Goal: Task Accomplishment & Management: Manage account settings

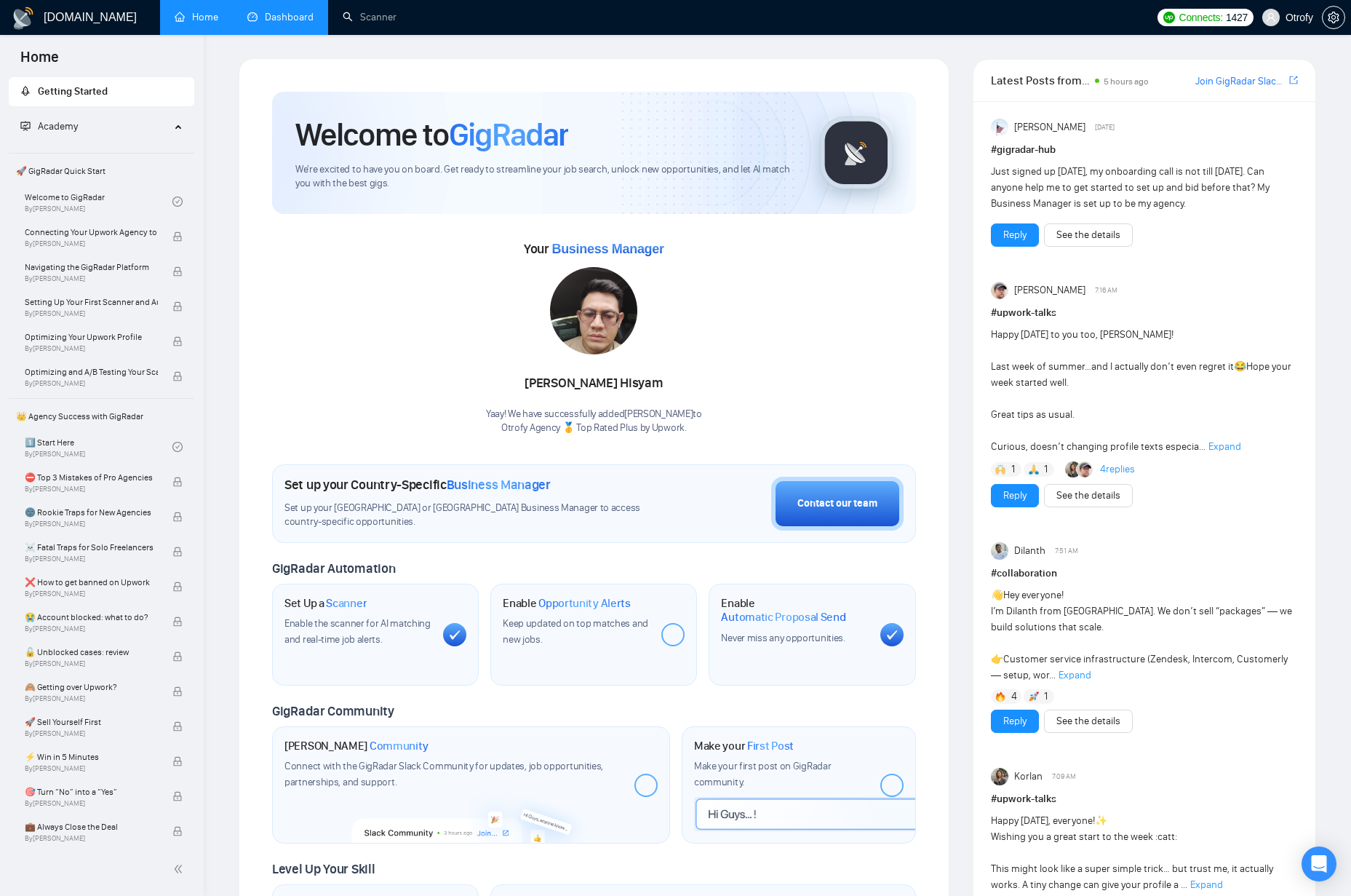
click at [307, 19] on link "Dashboard" at bounding box center [280, 17] width 66 height 13
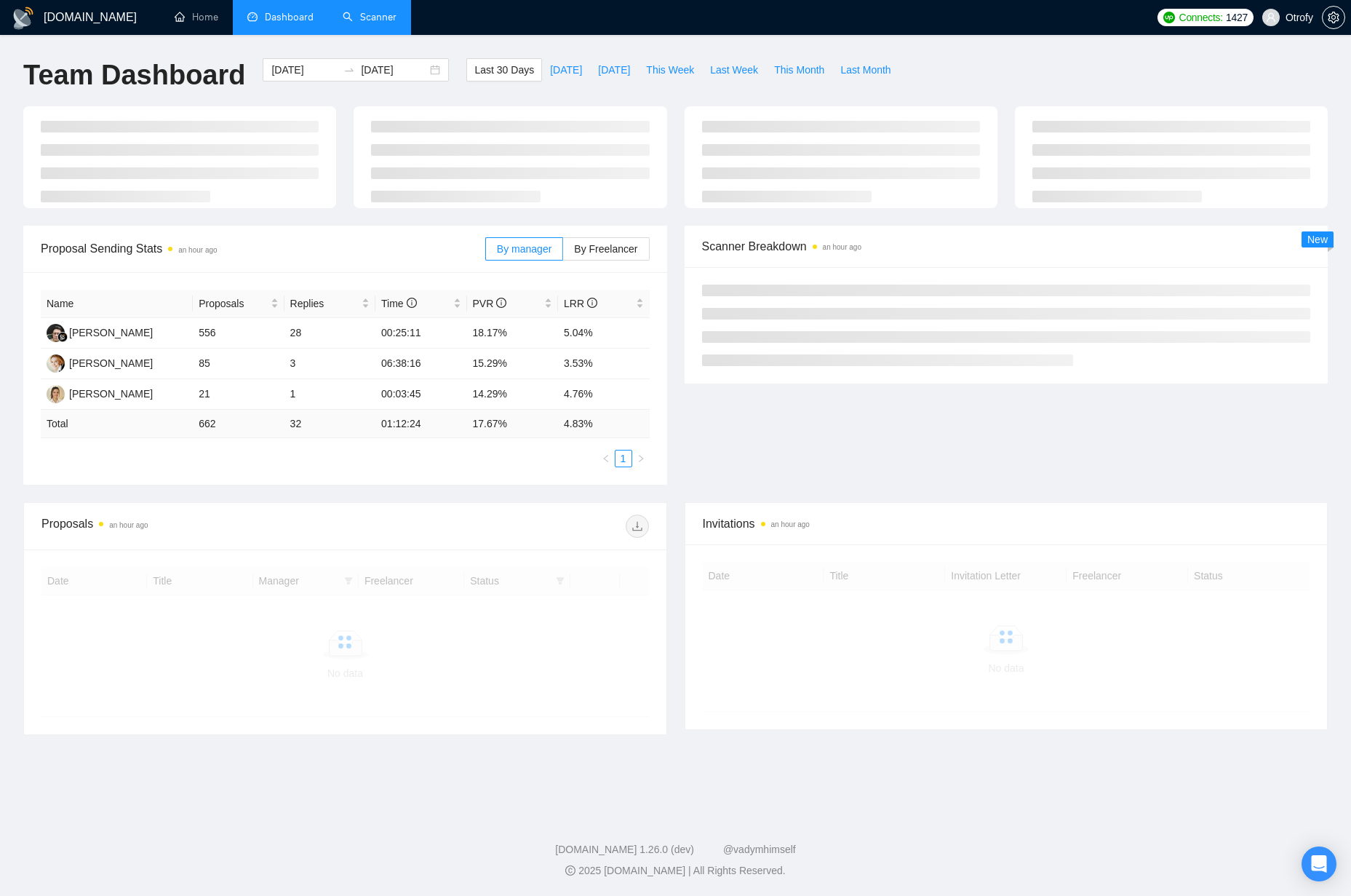
click at [356, 19] on link "Scanner" at bounding box center [370, 17] width 54 height 13
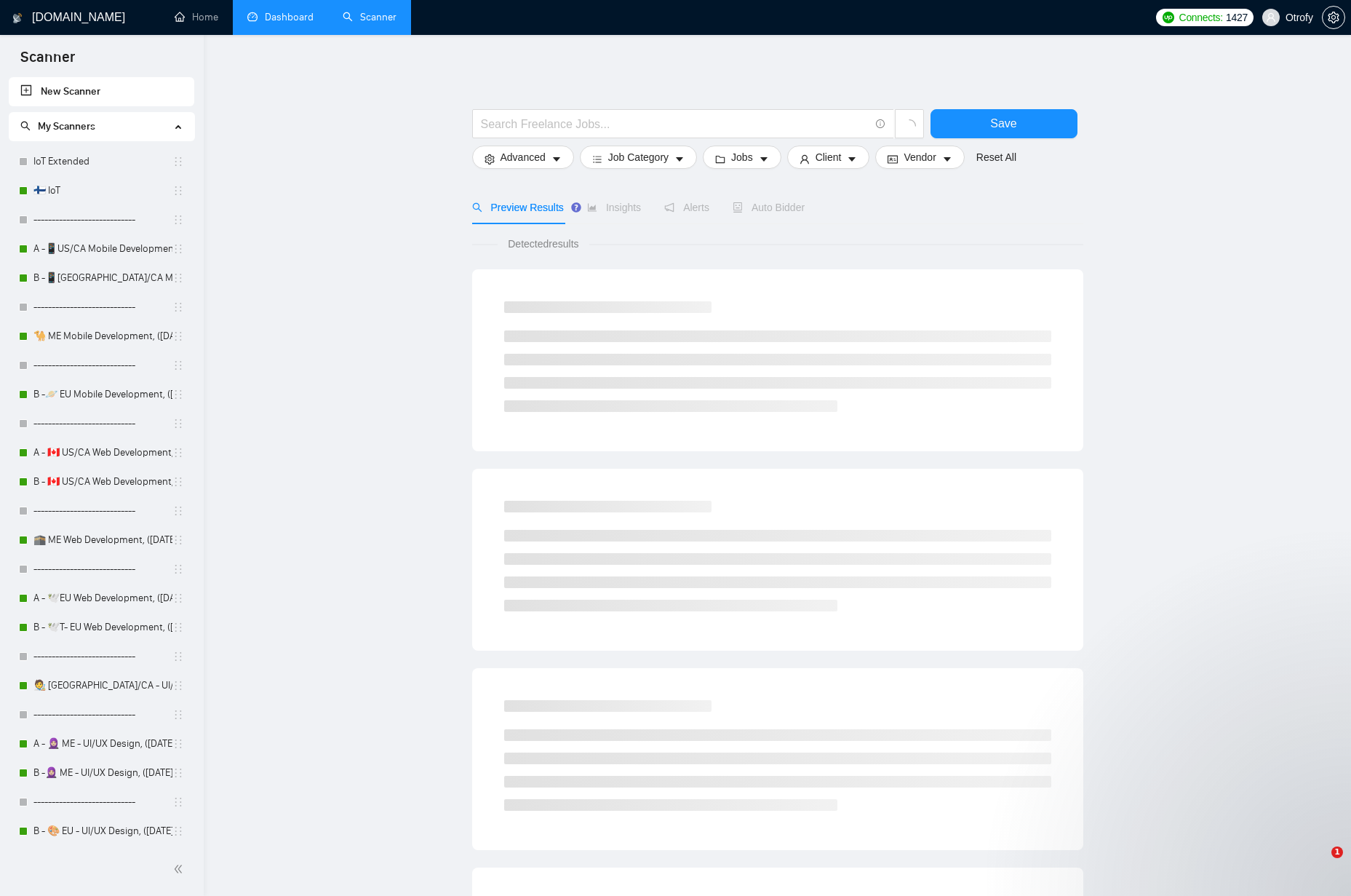
click at [273, 19] on link "Dashboard" at bounding box center [280, 17] width 66 height 13
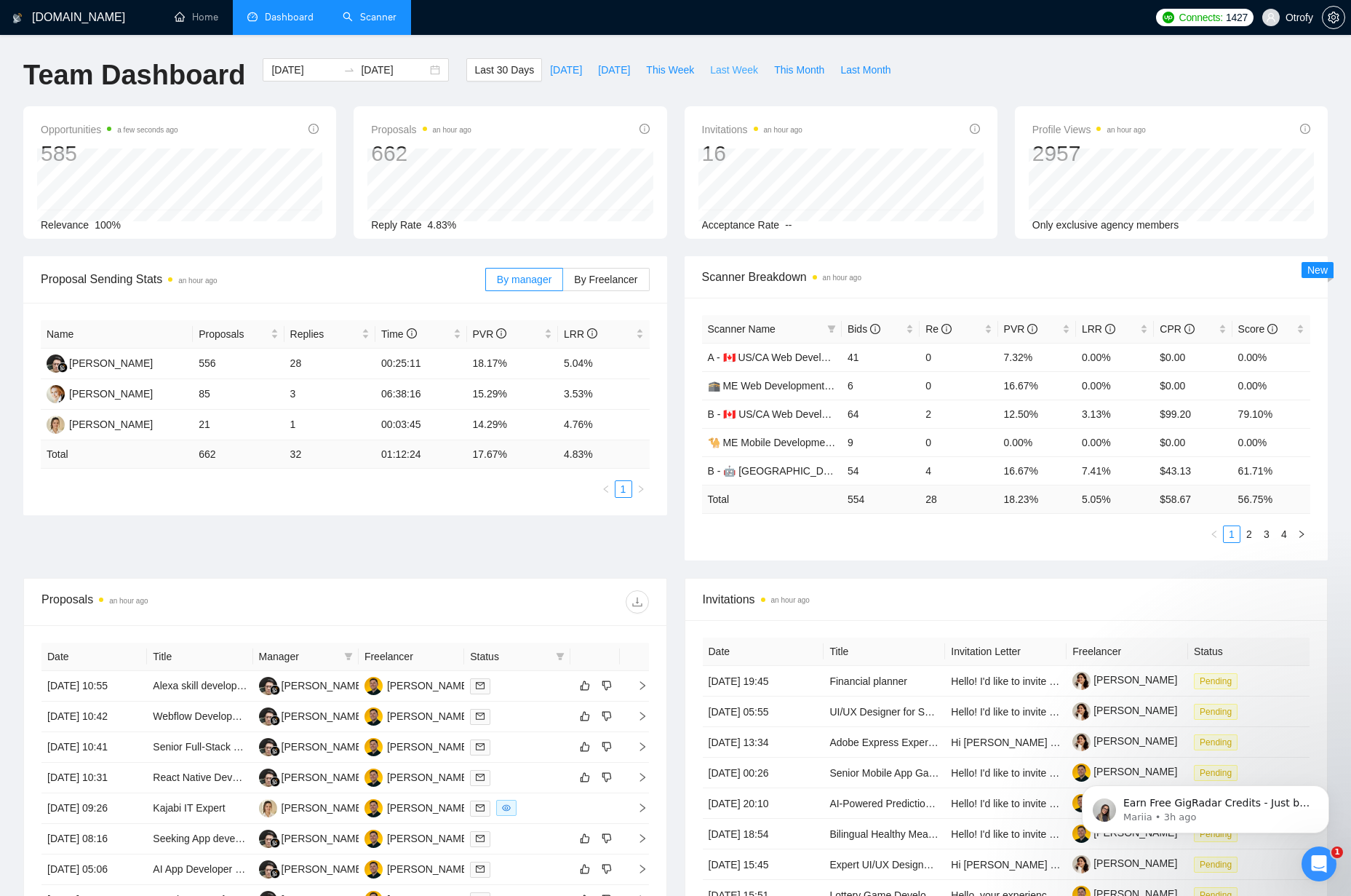
click at [742, 68] on span "Last Week" at bounding box center [734, 69] width 48 height 16
type input "[DATE]"
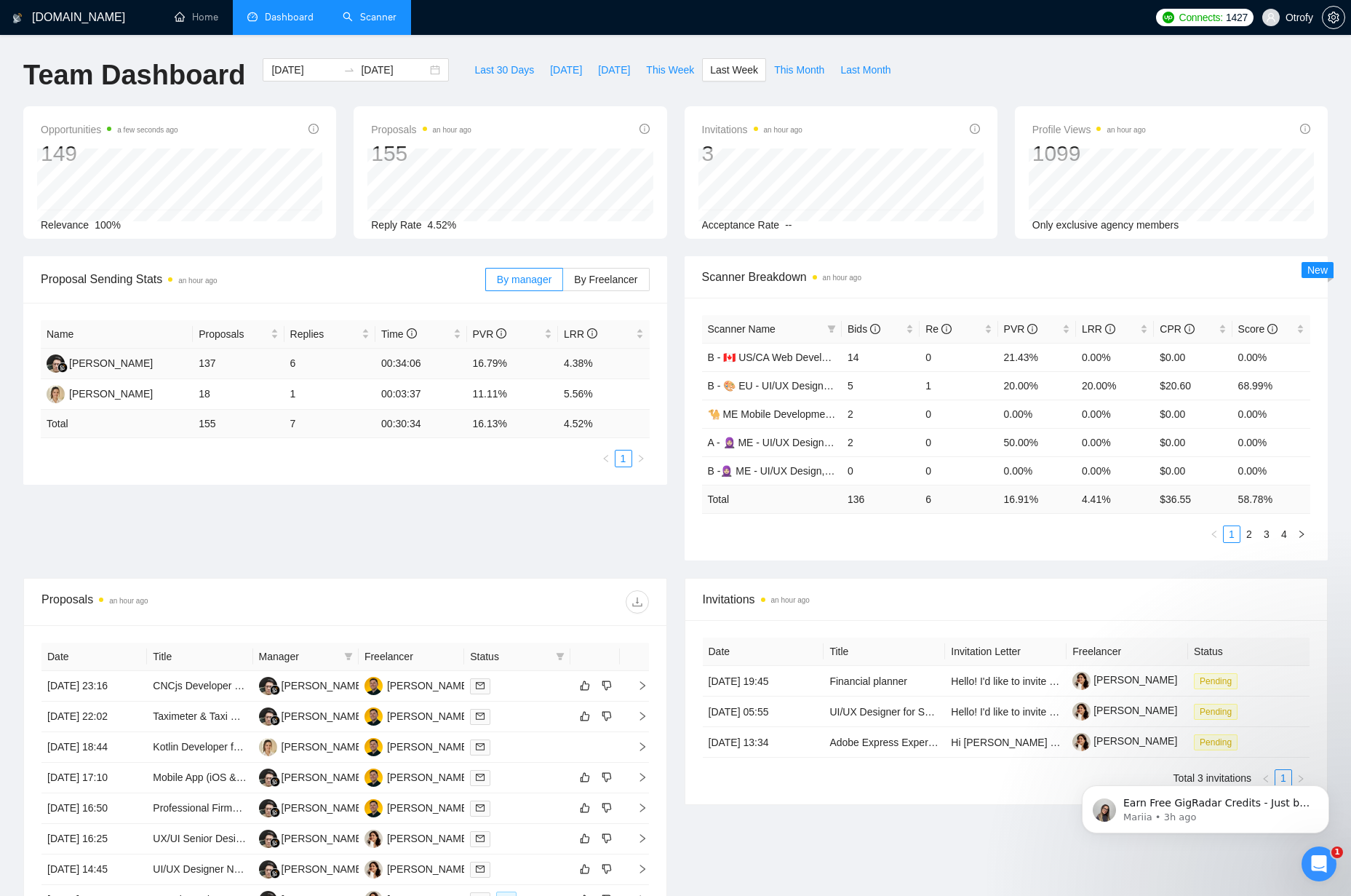
click at [207, 366] on td "137" at bounding box center [238, 364] width 91 height 30
copy td "137"
click at [296, 363] on td "6" at bounding box center [330, 364] width 91 height 30
copy td "6"
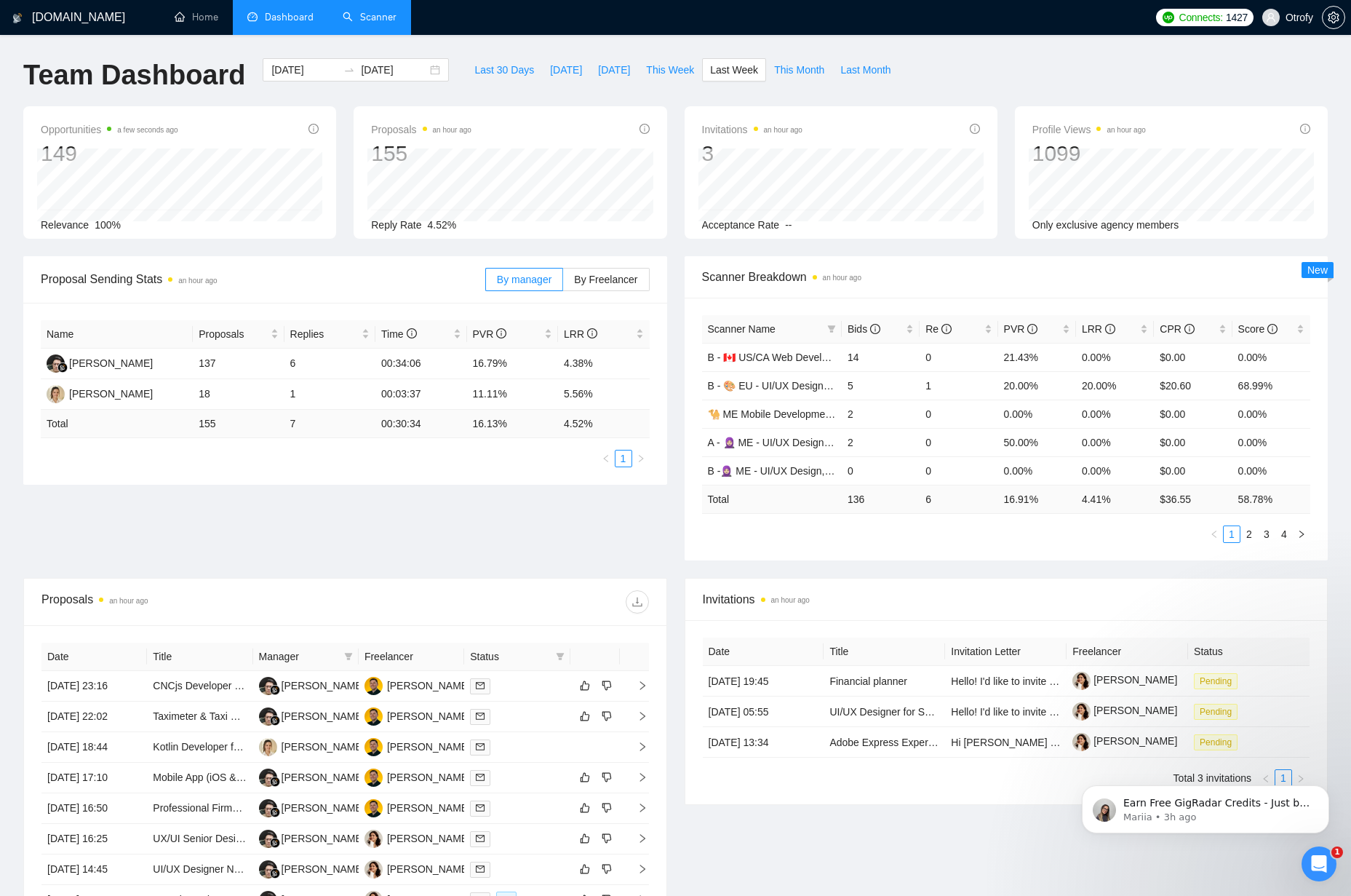
click at [724, 130] on span "Invitations an hour ago" at bounding box center [752, 129] width 100 height 18
click at [668, 533] on div "Proposal Sending Stats an hour ago By manager By Freelancer Name Proposals Repl…" at bounding box center [676, 416] width 1322 height 322
drag, startPoint x: 707, startPoint y: 227, endPoint x: 806, endPoint y: 226, distance: 99.0
click at [806, 226] on div "Acceptance Rate --" at bounding box center [841, 225] width 278 height 16
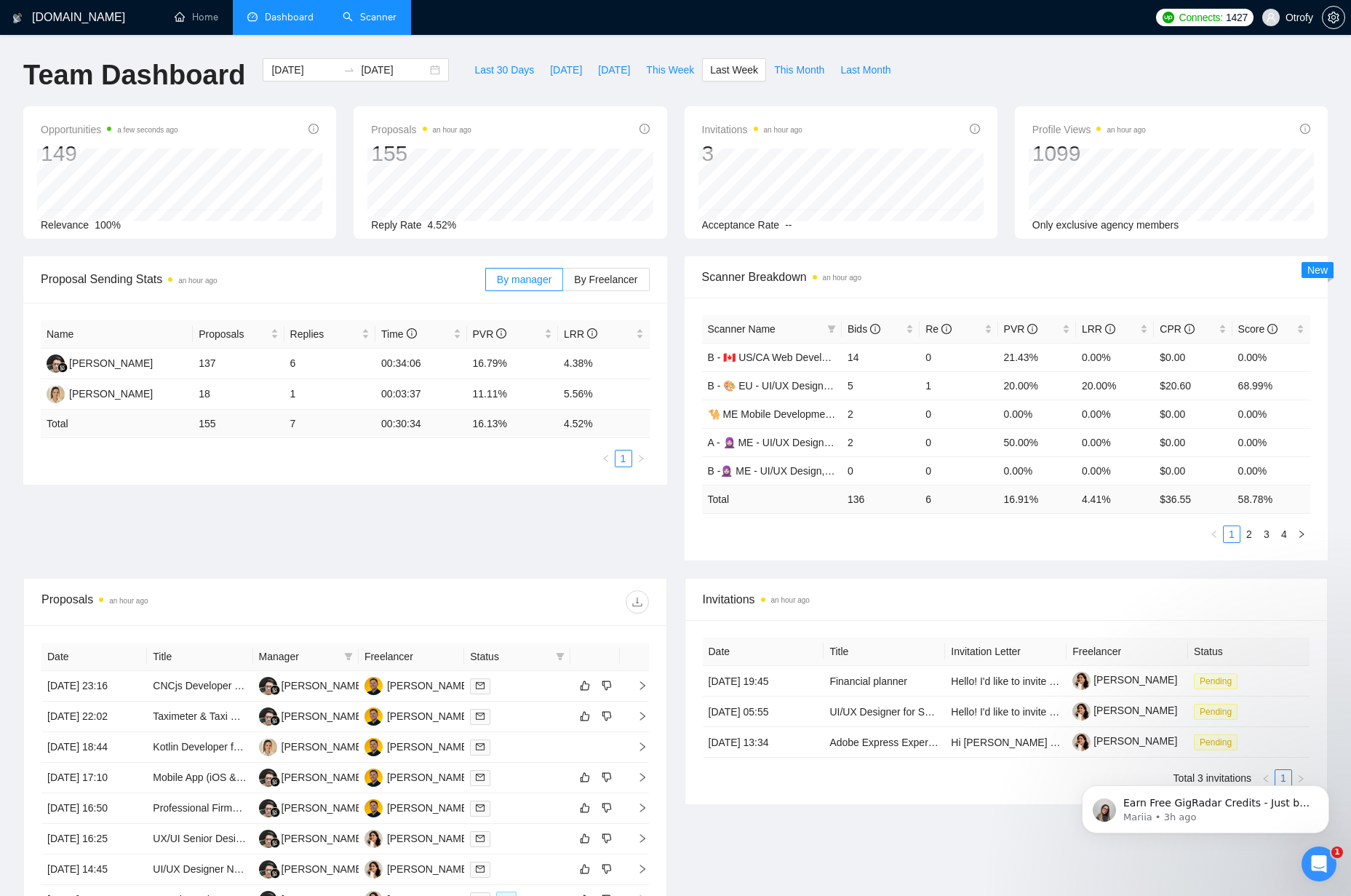
click at [806, 226] on div "Acceptance Rate --" at bounding box center [841, 225] width 278 height 16
click at [676, 399] on div "Scanner Breakdown an hour ago Scanner Name Bids Re PVR LRR CPR Score B - 🇨🇦 [GE…" at bounding box center [1006, 408] width 661 height 304
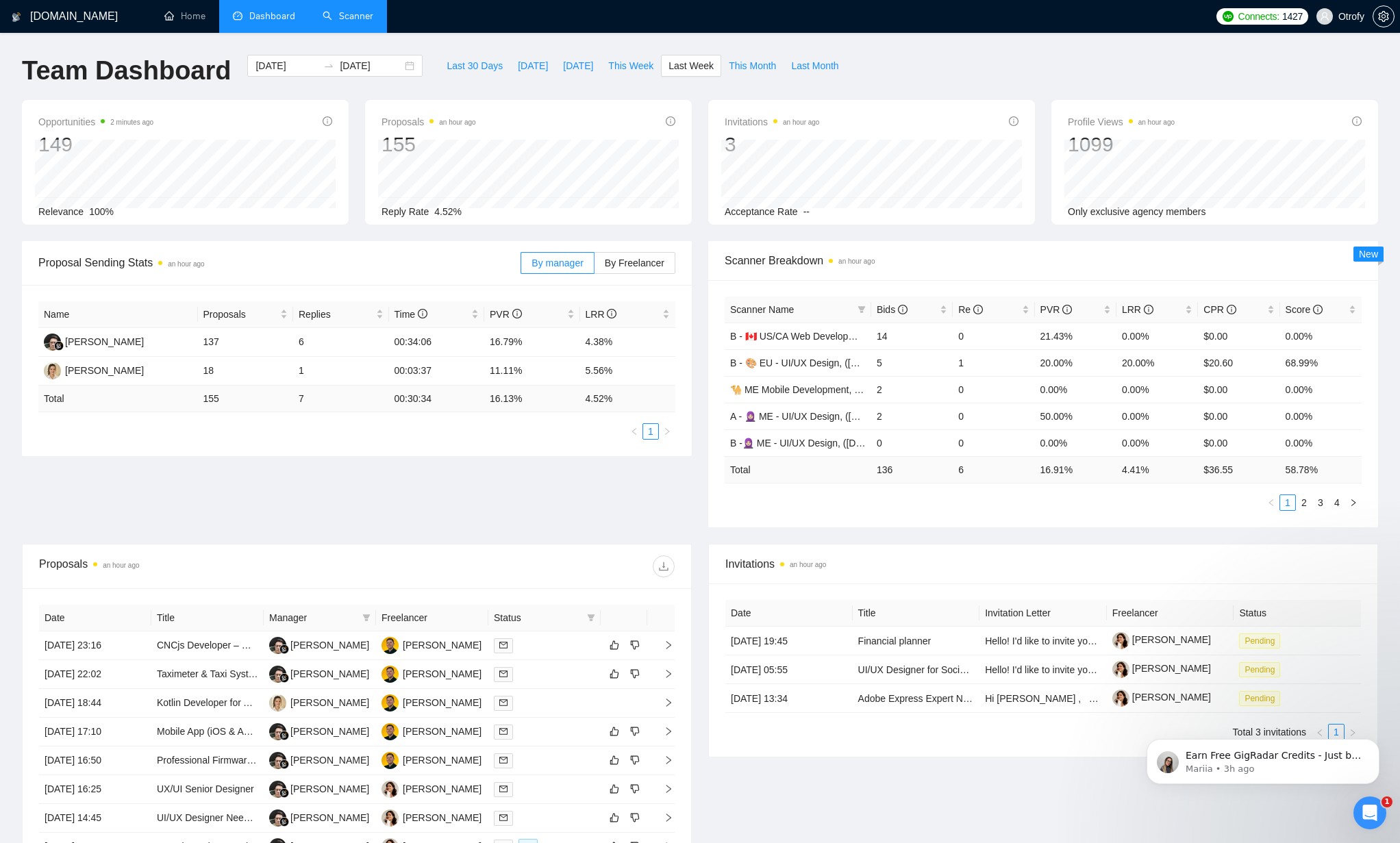
click at [353, 17] on link "Scanner" at bounding box center [348, 16] width 51 height 12
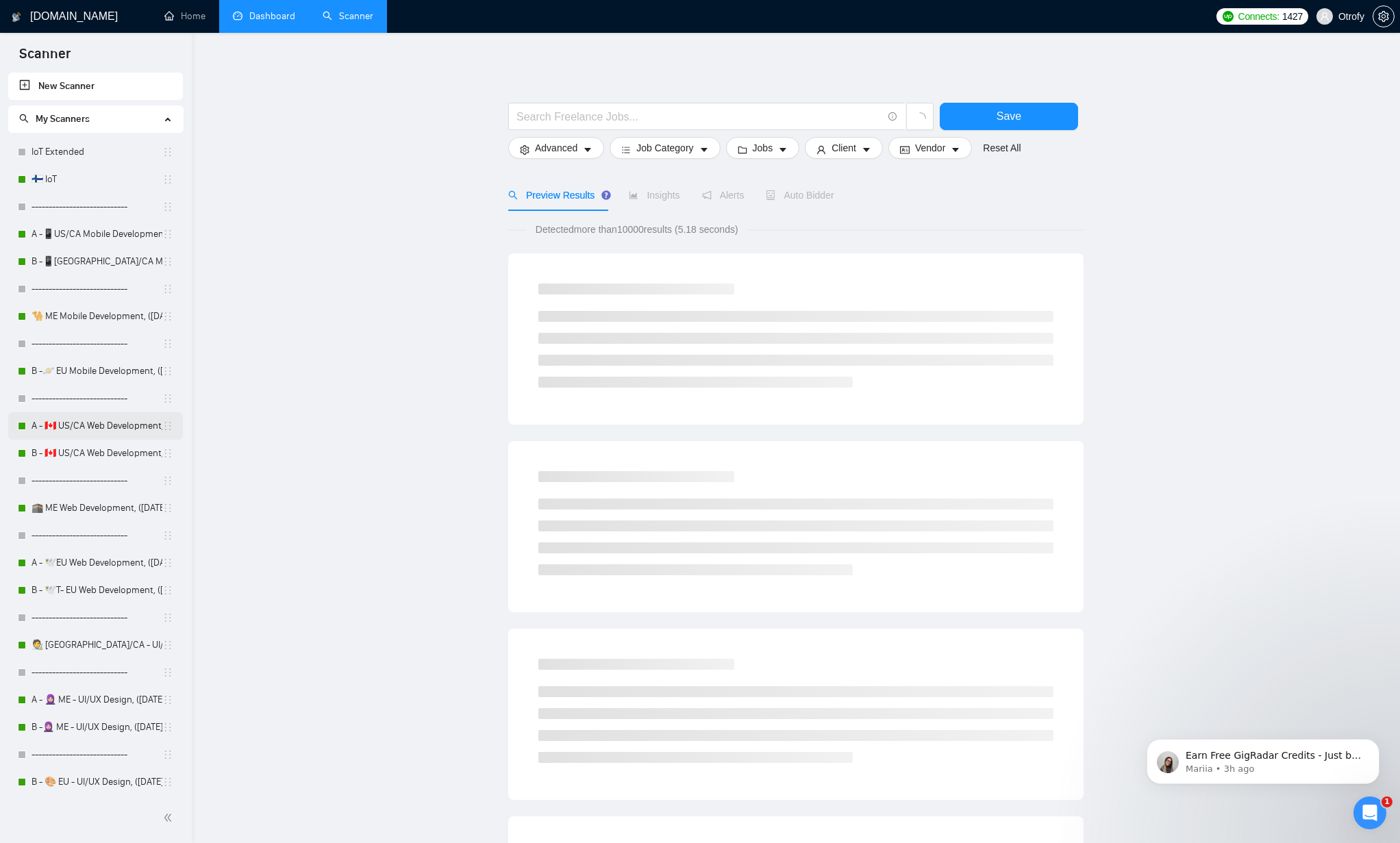
click at [96, 424] on link "A - 🇨🇦 US/CA Web Development, ([DATE]), portfolio & new cover letter" at bounding box center [97, 426] width 131 height 27
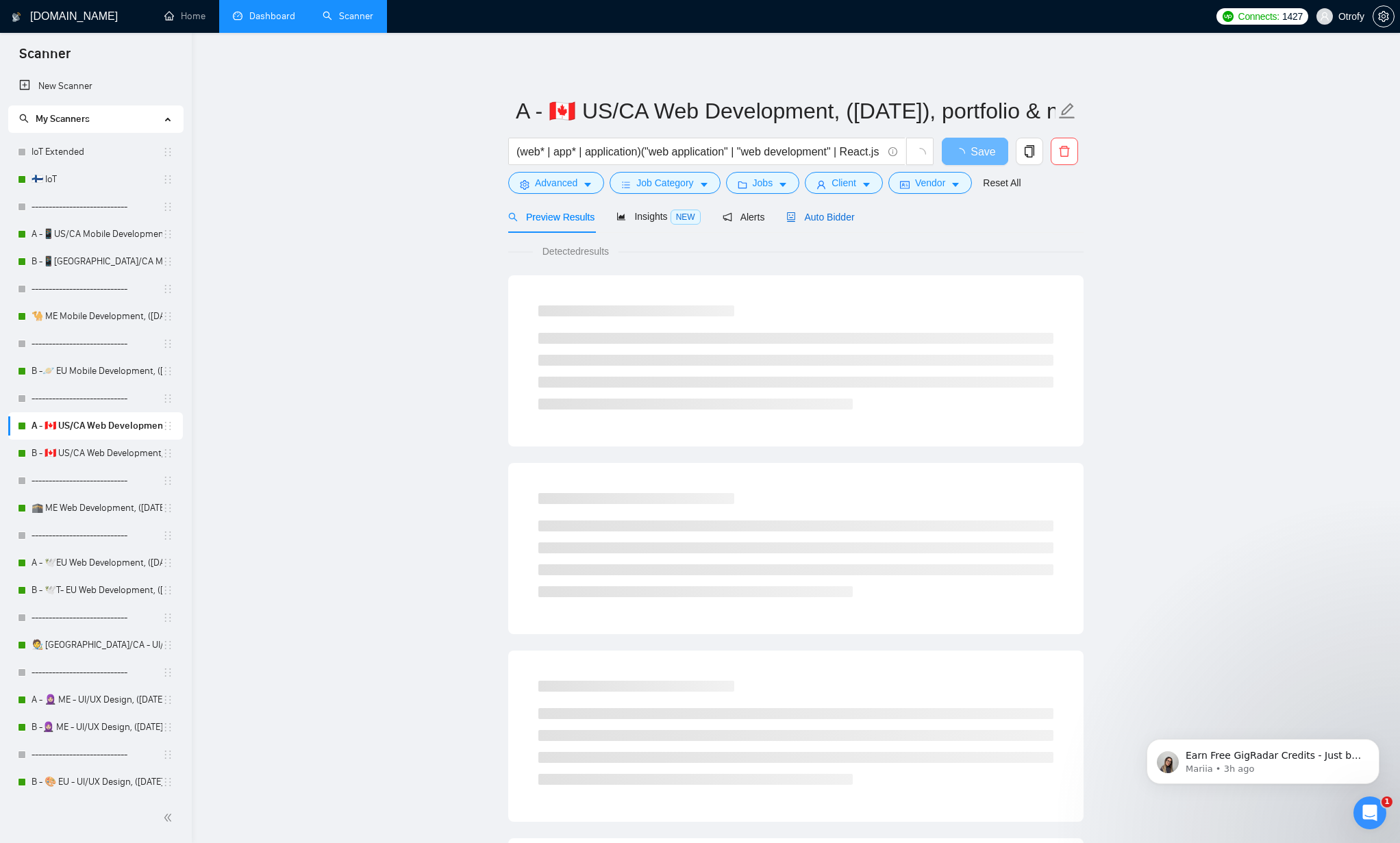
click at [817, 222] on span "Auto Bidder" at bounding box center [820, 217] width 68 height 11
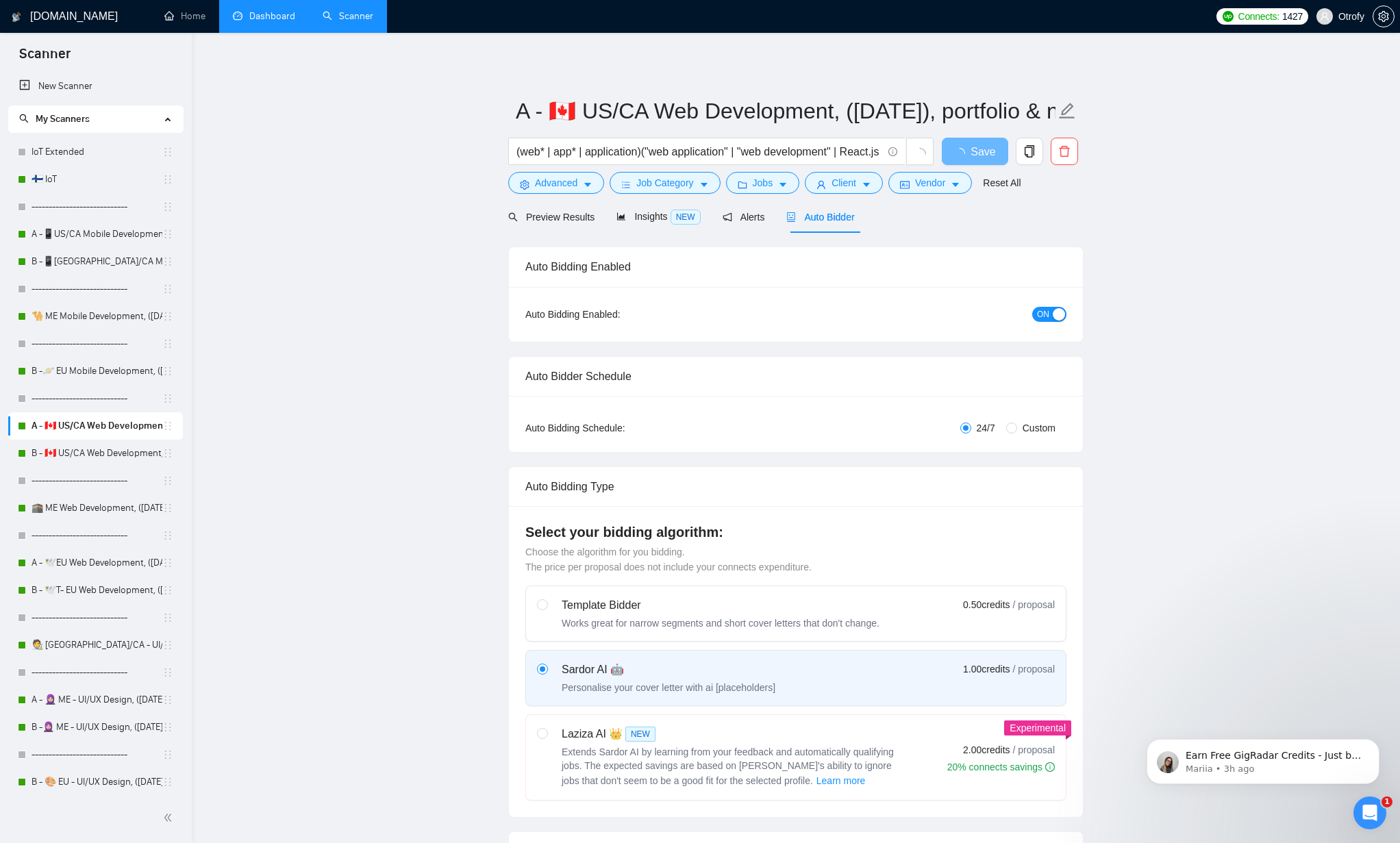
radio input "false"
radio input "true"
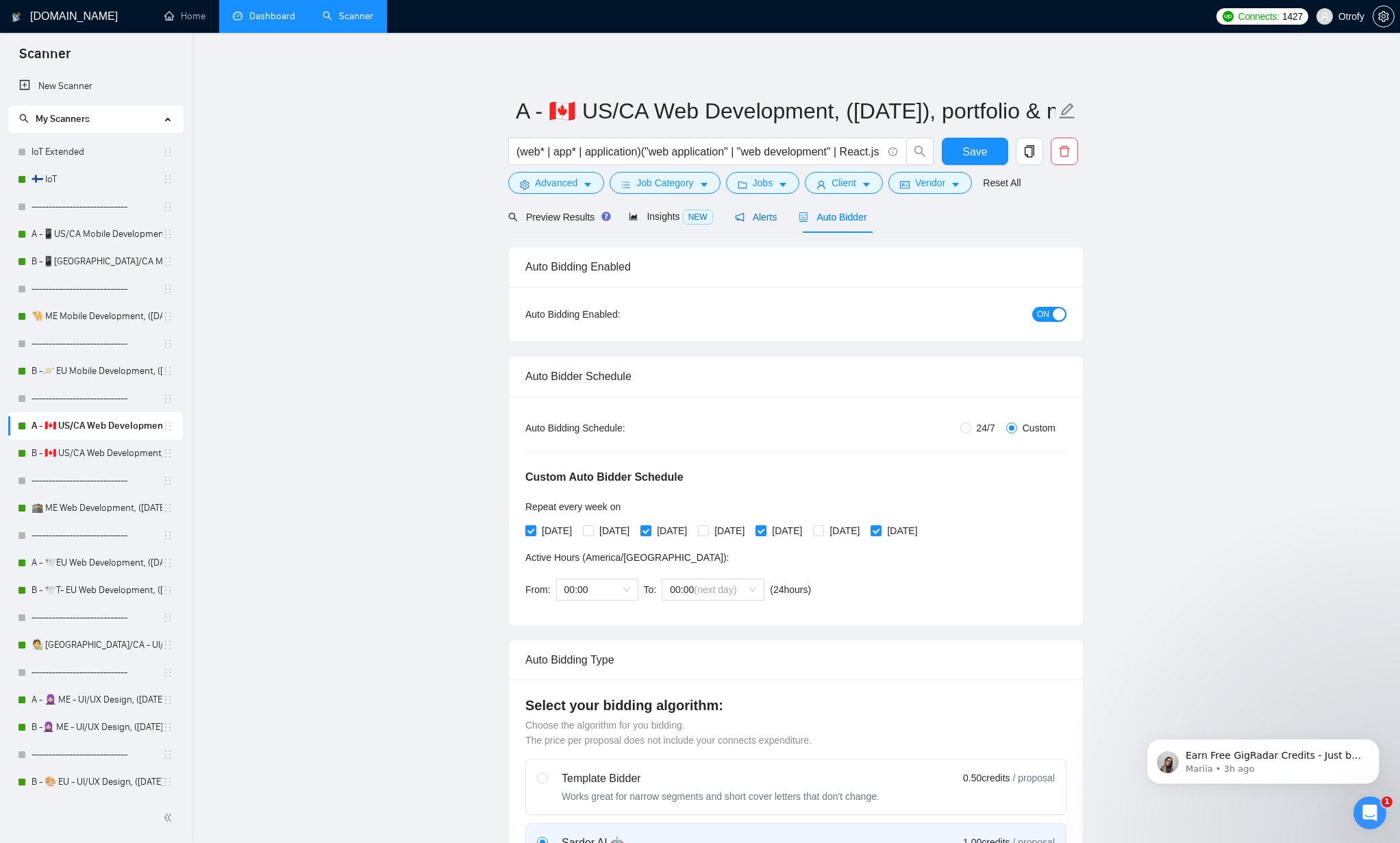
click at [754, 220] on span "Alerts" at bounding box center [756, 217] width 42 height 11
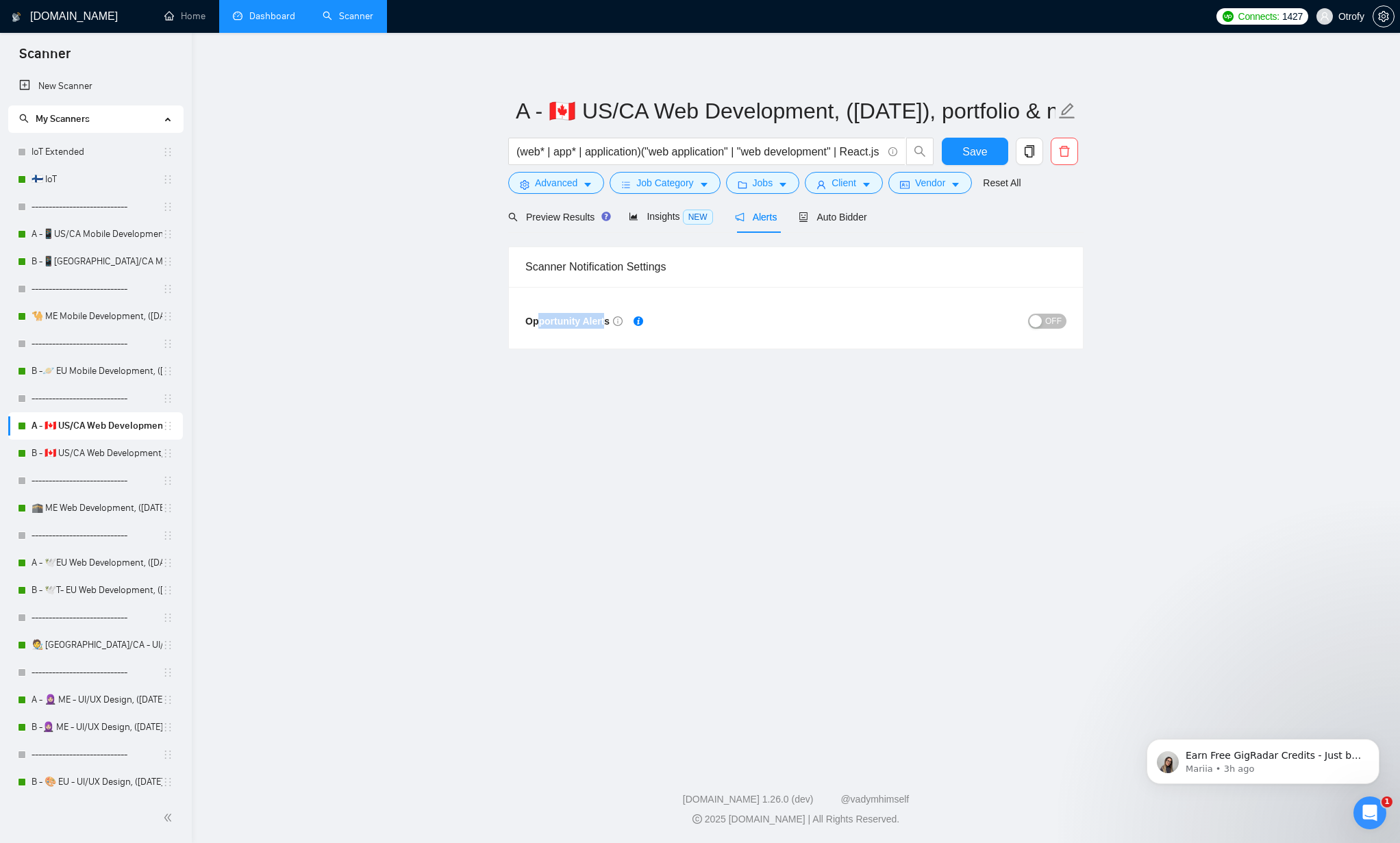
drag, startPoint x: 542, startPoint y: 323, endPoint x: 611, endPoint y: 323, distance: 69.0
click at [611, 323] on span "Opportunity Alerts" at bounding box center [574, 321] width 97 height 11
click at [577, 336] on div "Opportunity Alerts OFF" at bounding box center [796, 318] width 574 height 62
click at [1271, 21] on icon "setting" at bounding box center [1384, 17] width 11 height 11
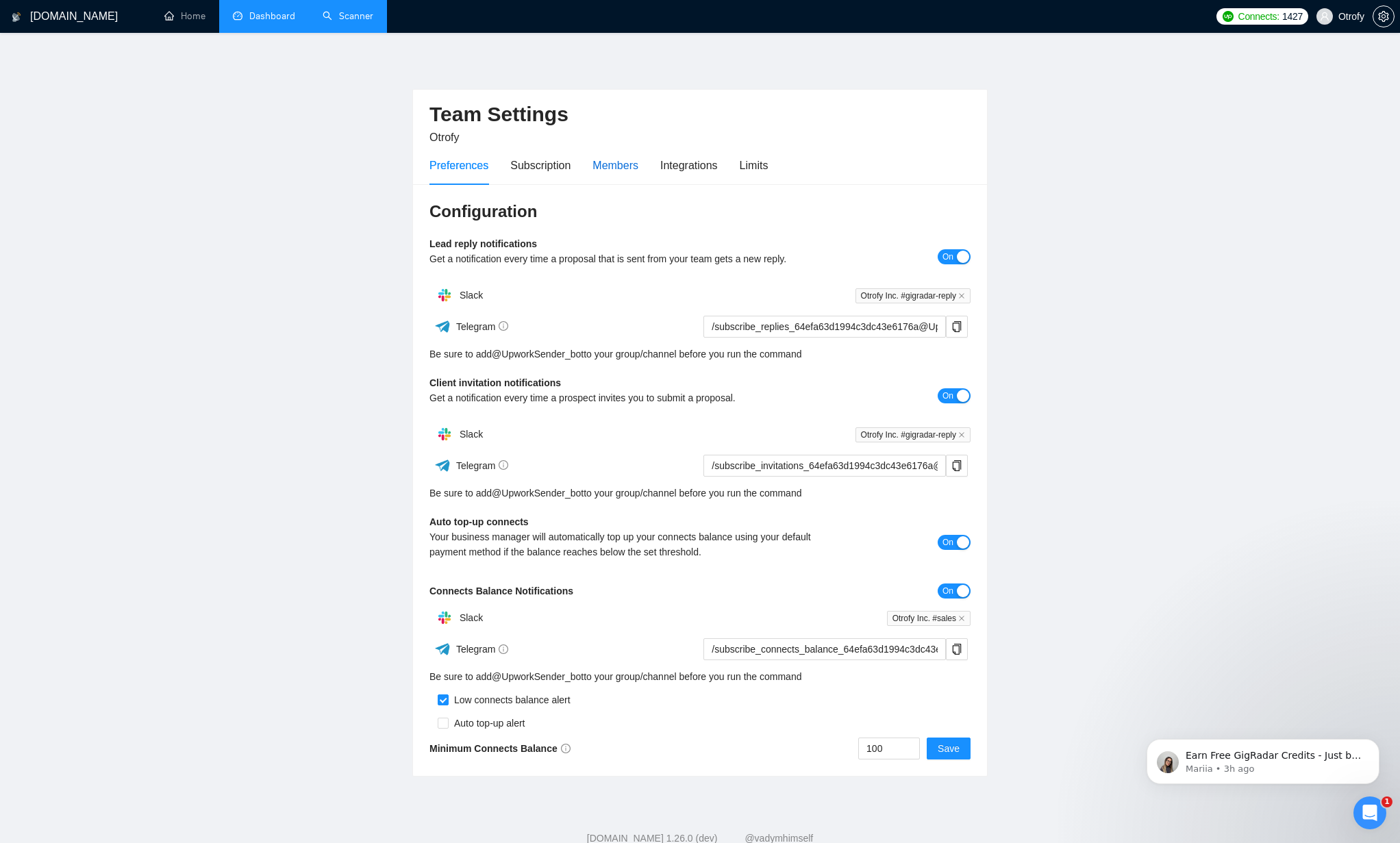
click at [619, 167] on div "Members" at bounding box center [615, 165] width 46 height 17
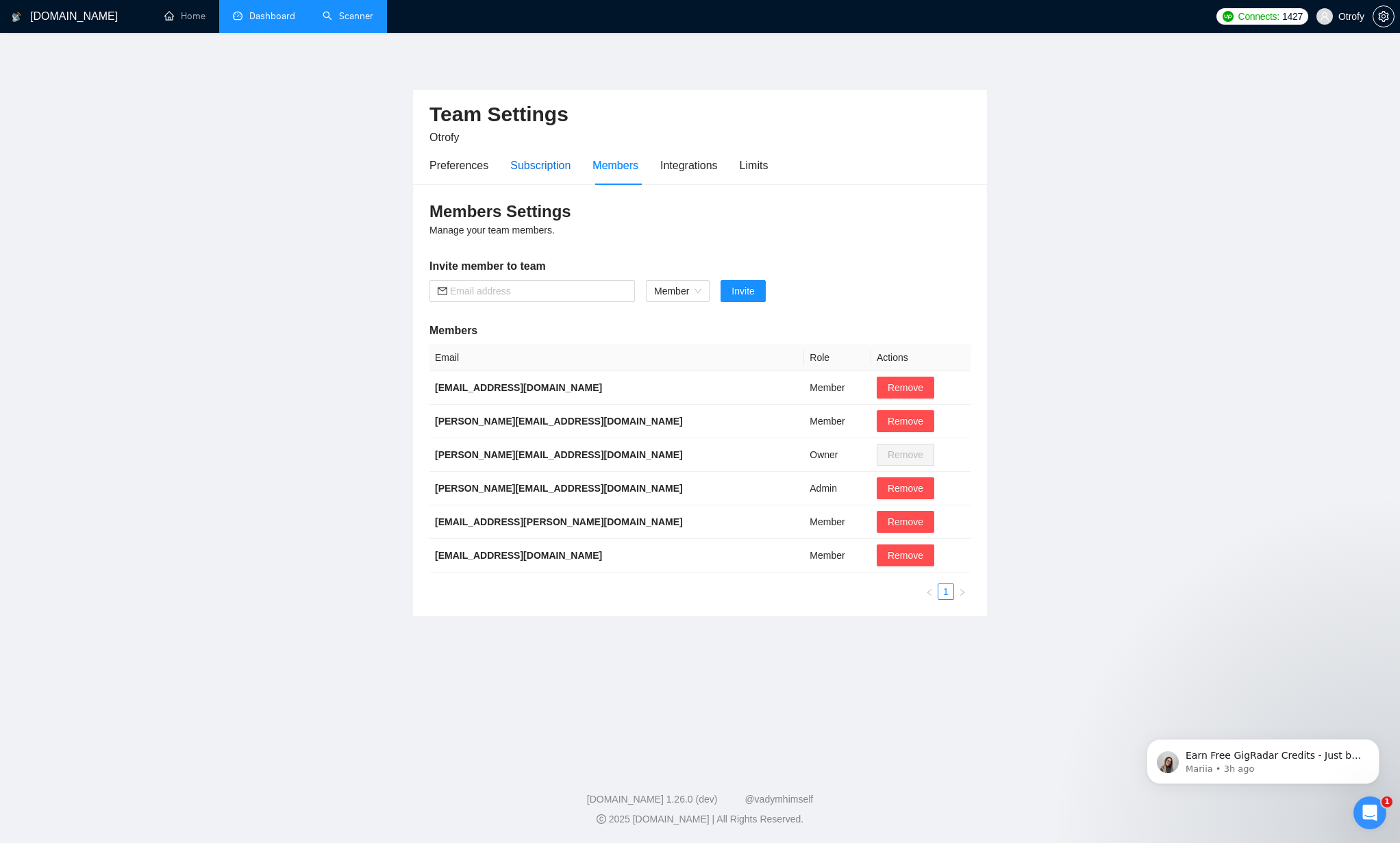
click at [554, 168] on div "Subscription" at bounding box center [541, 165] width 60 height 17
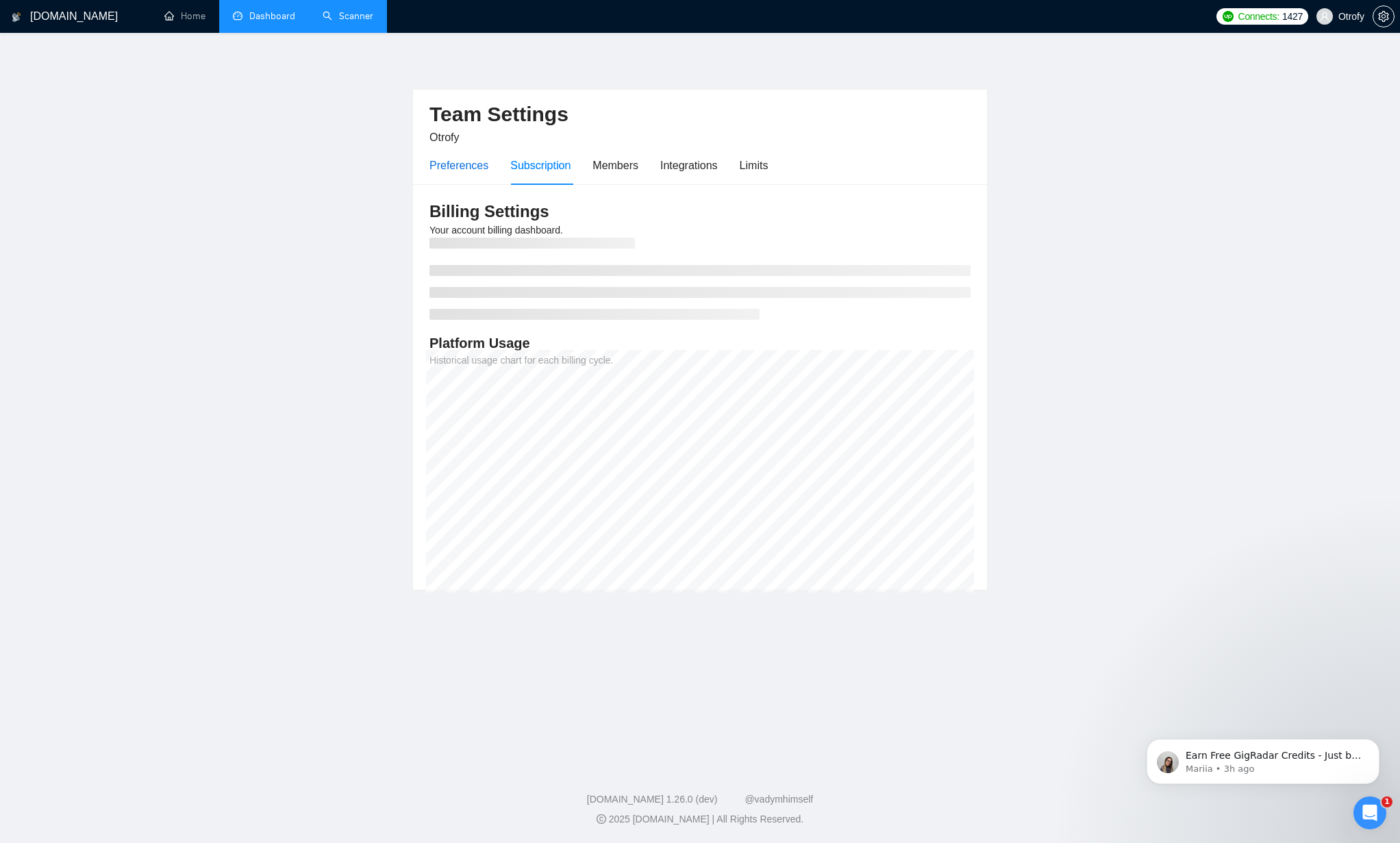
click at [473, 169] on div "Preferences" at bounding box center [459, 165] width 59 height 17
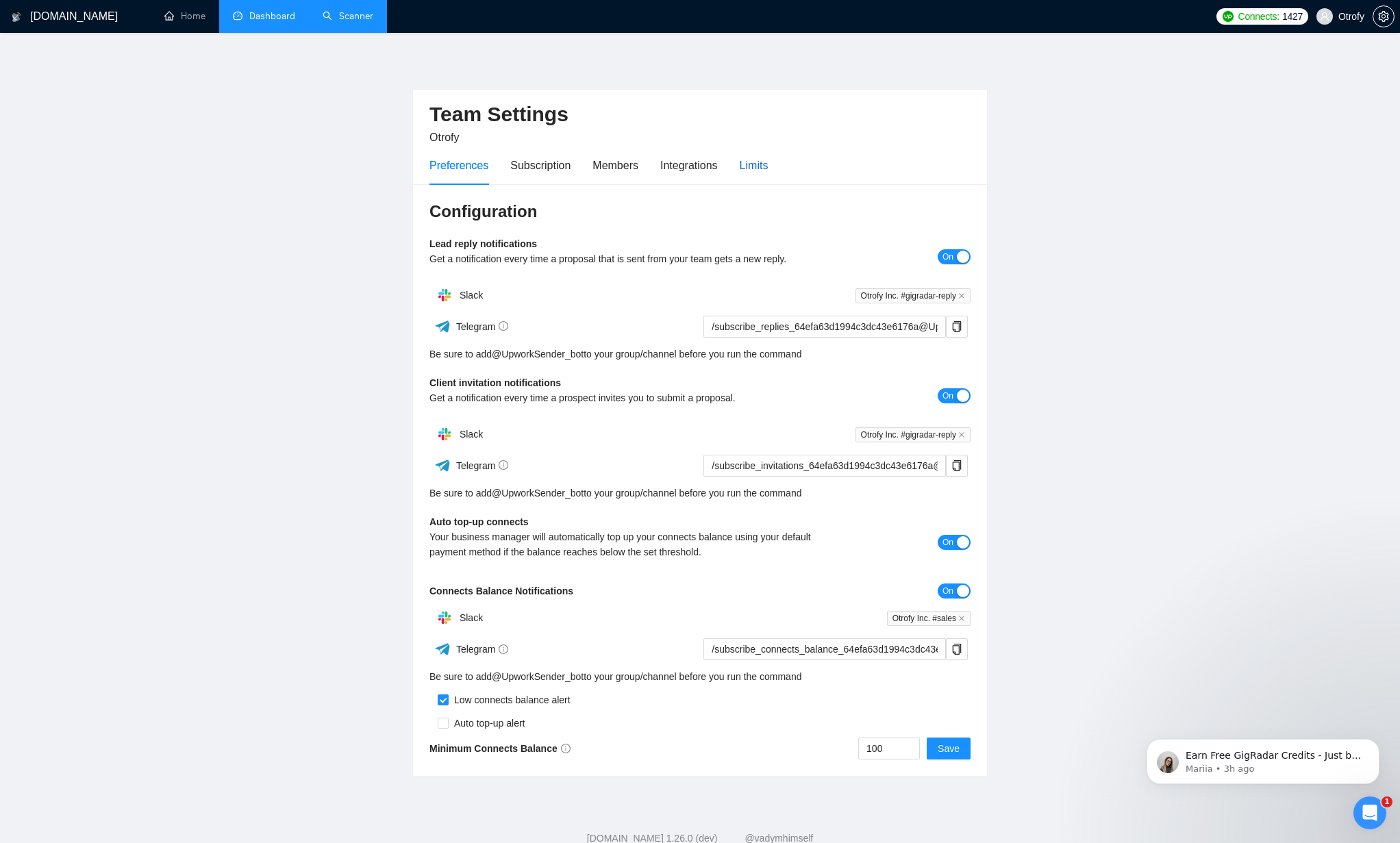
click at [767, 164] on div "Limits" at bounding box center [754, 165] width 29 height 17
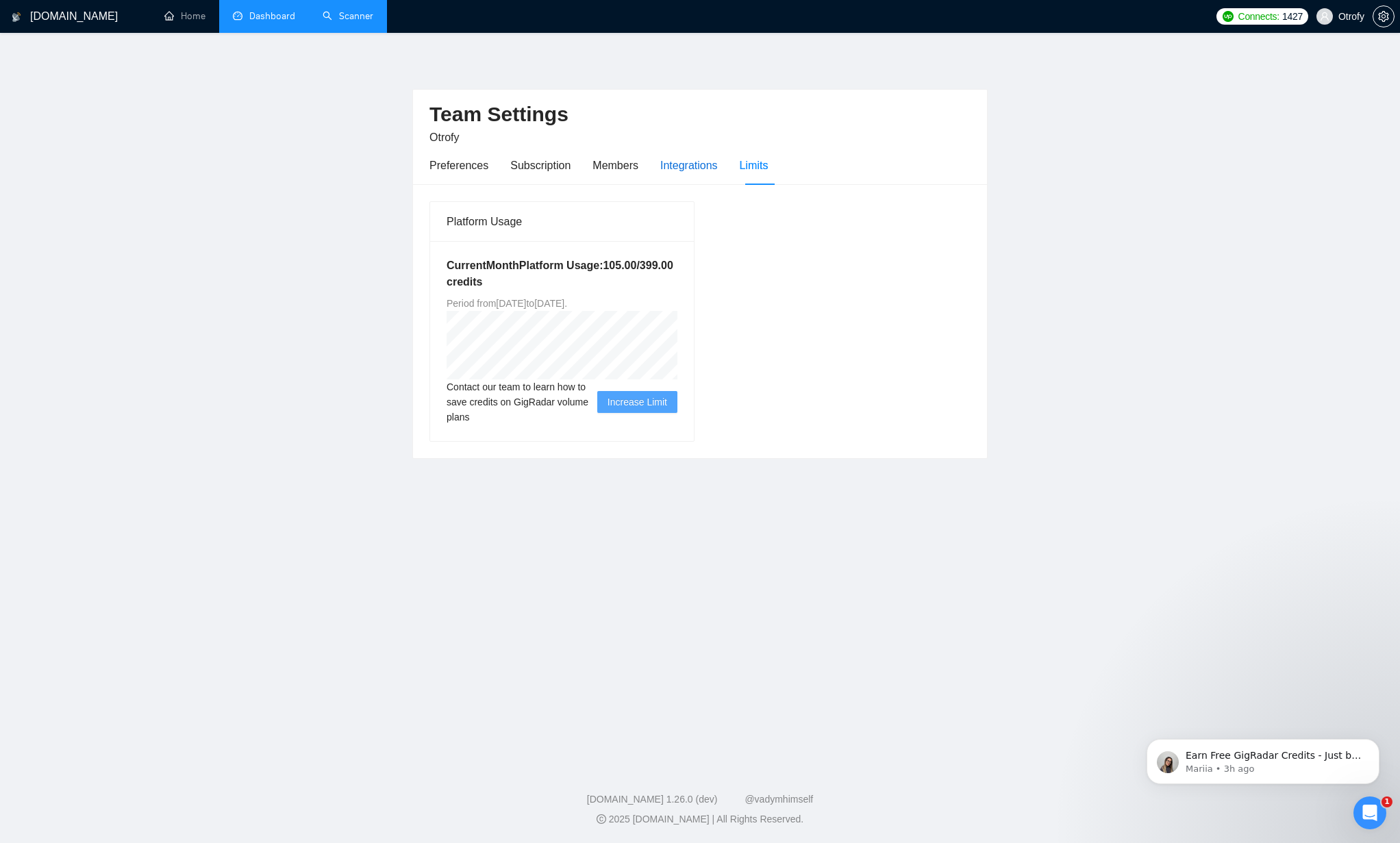
click at [700, 167] on div "Integrations" at bounding box center [689, 165] width 57 height 17
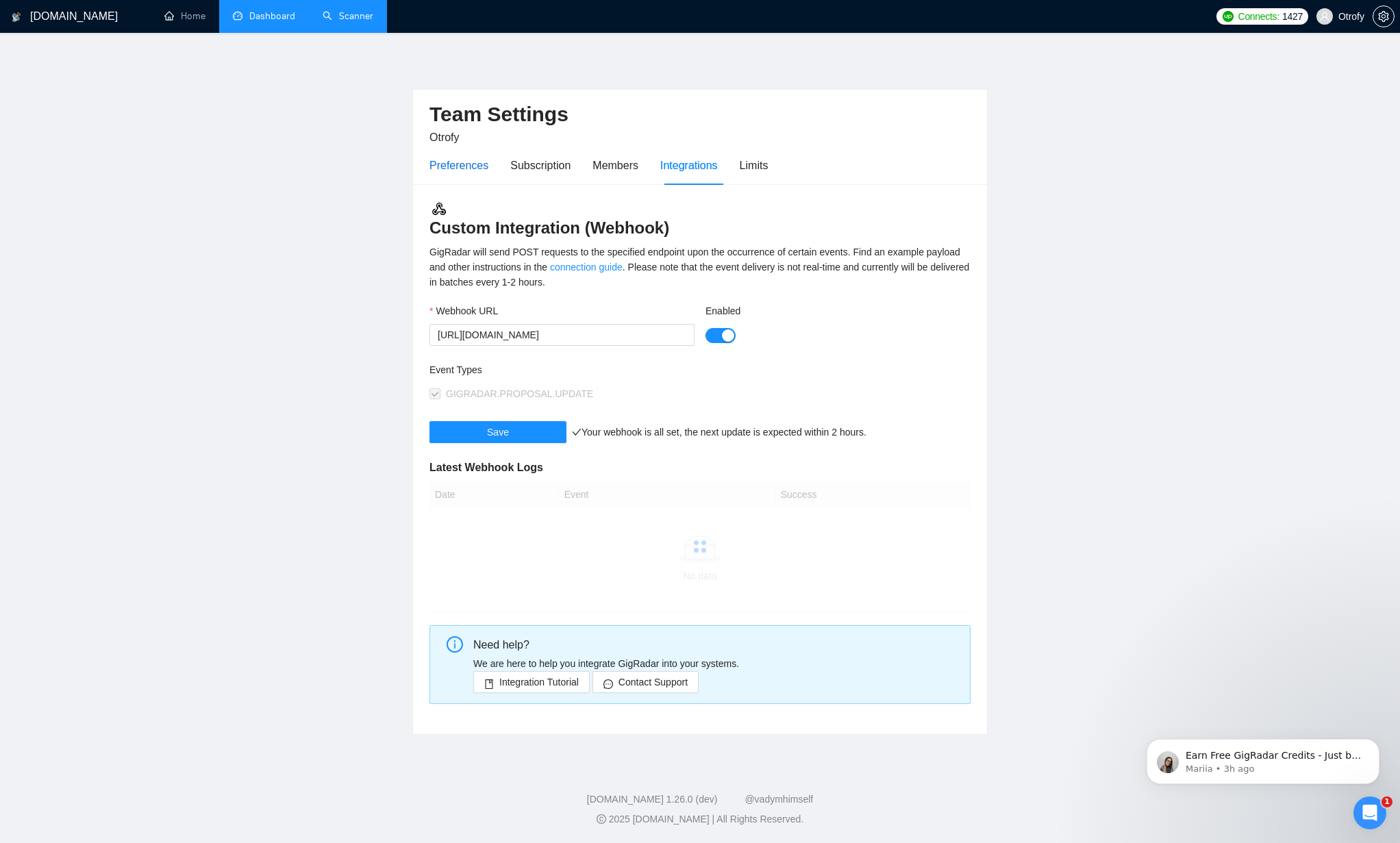
click at [462, 157] on div "Preferences" at bounding box center [459, 165] width 59 height 17
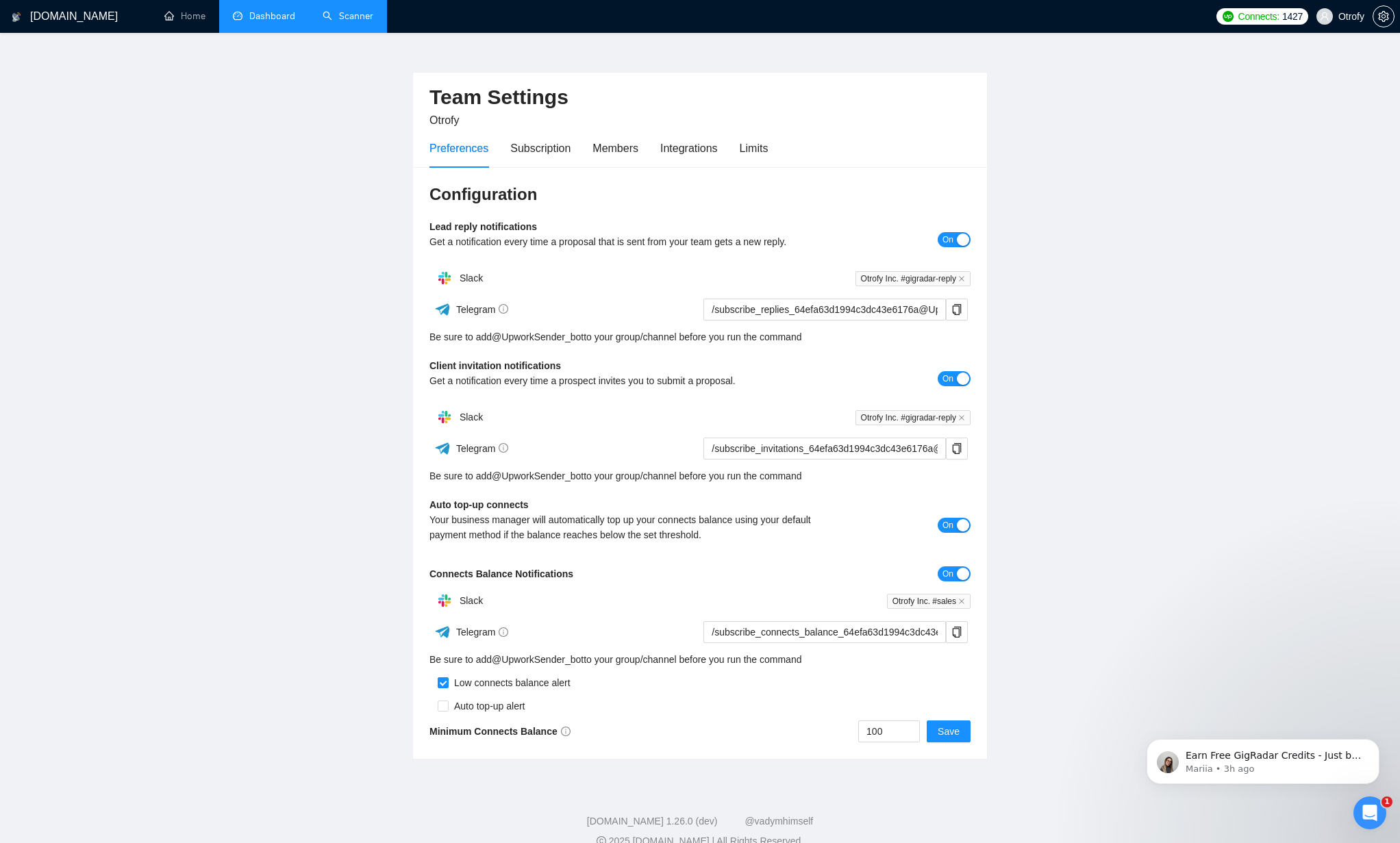
scroll to position [20, 0]
